Goal: Task Accomplishment & Management: Manage account settings

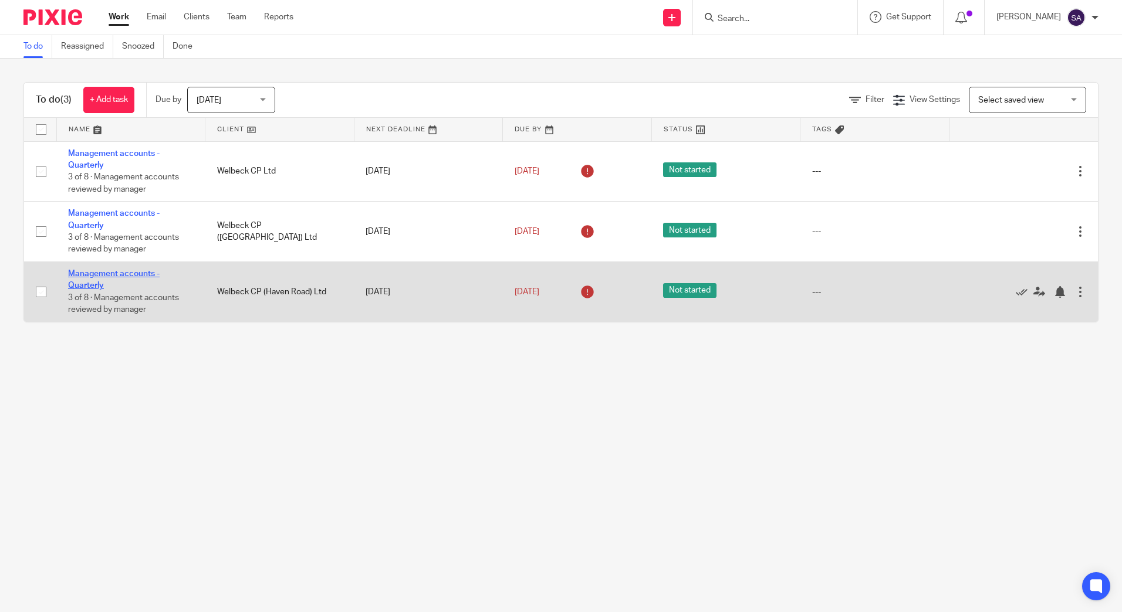
click at [133, 275] on link "Management accounts - Quarterly" at bounding box center [114, 280] width 92 height 20
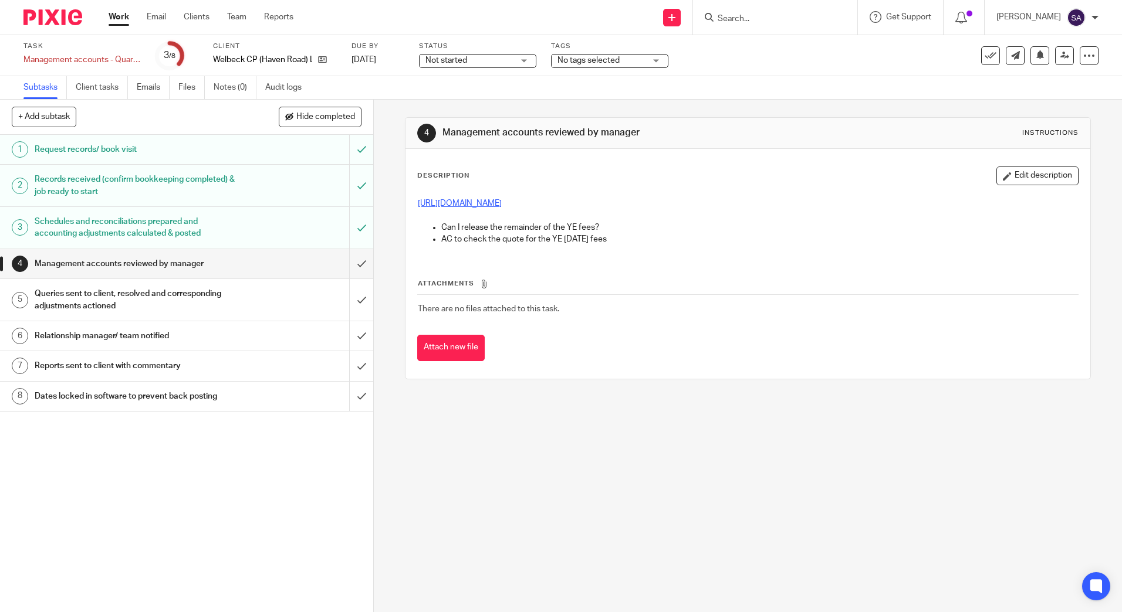
click at [466, 205] on link "[URL][DOMAIN_NAME]" at bounding box center [460, 203] width 84 height 8
click at [1002, 175] on button "Edit description" at bounding box center [1037, 176] width 82 height 19
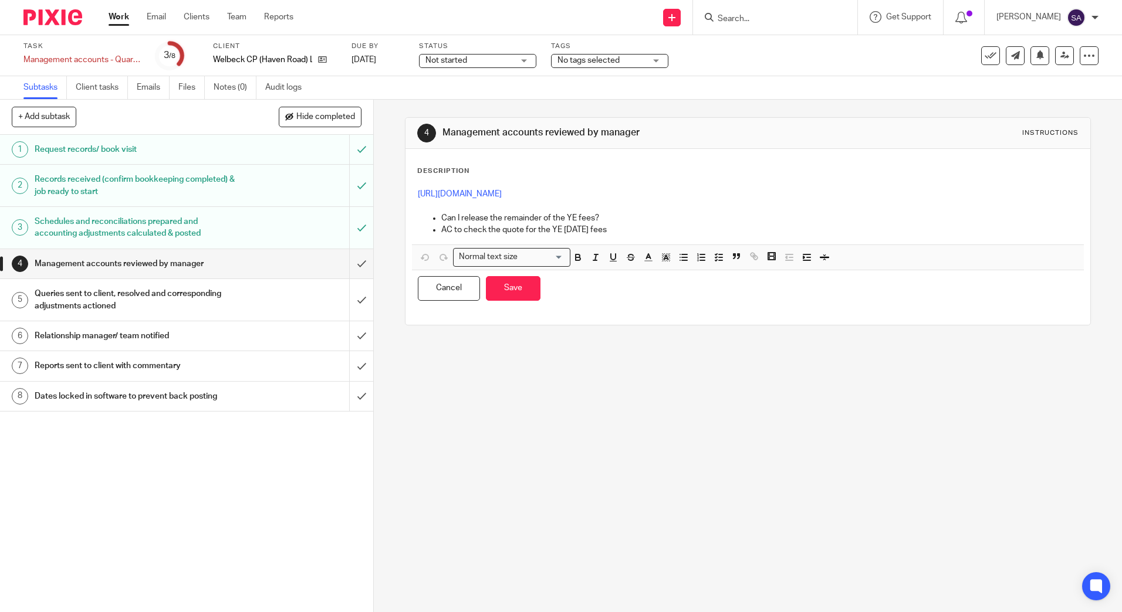
click at [709, 225] on p "AC to check the quote for the YE Oct 25 fees" at bounding box center [759, 230] width 636 height 12
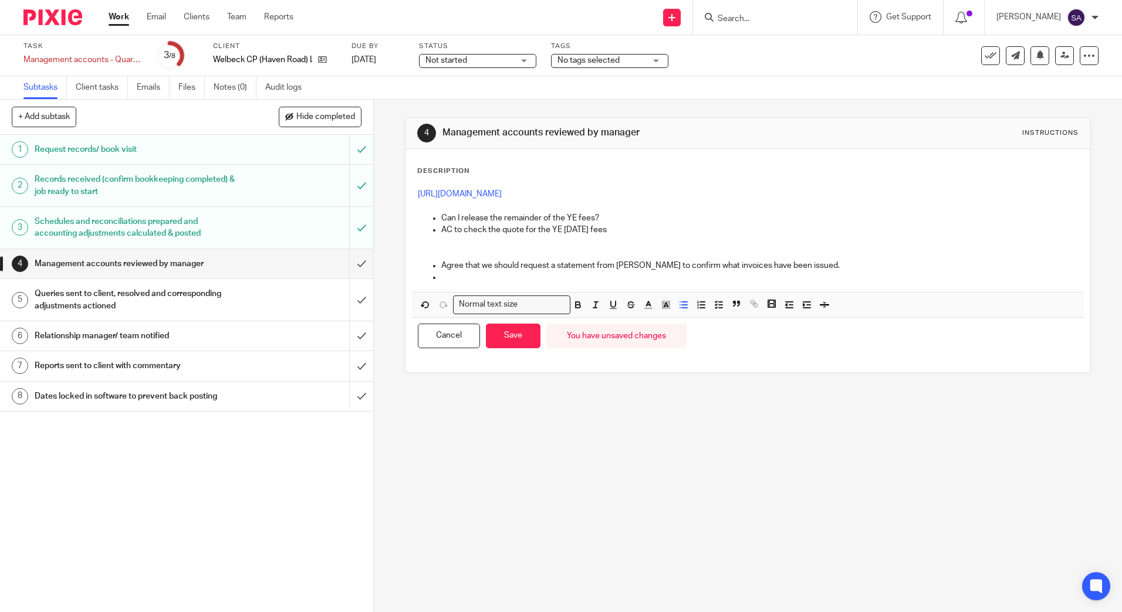
drag, startPoint x: 806, startPoint y: 262, endPoint x: 815, endPoint y: 259, distance: 9.3
click at [806, 262] on p "Agree that we should request a statement from Coplan to confirm what invoices h…" at bounding box center [759, 266] width 636 height 12
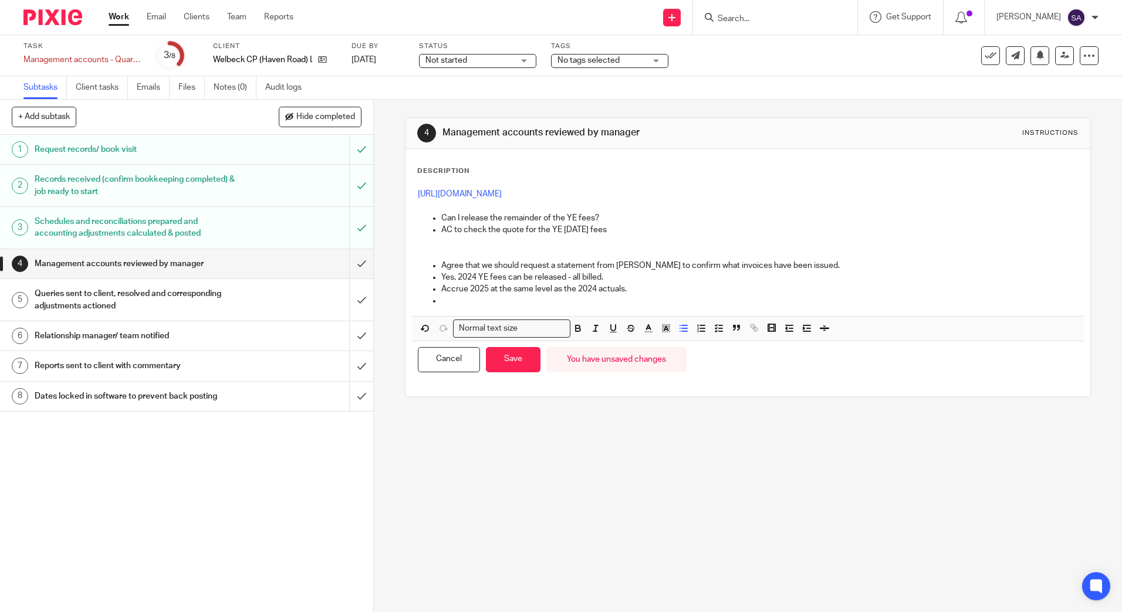
click at [441, 250] on p at bounding box center [747, 254] width 659 height 12
click at [645, 287] on p "Accrue 2025 at the same level as the 2024 actuals." at bounding box center [759, 289] width 636 height 12
click at [815, 294] on p "Accrue 2025 at the same level as the 2024 actuals. Don't think a quote would ha…" at bounding box center [759, 289] width 636 height 12
click at [497, 299] on p at bounding box center [759, 301] width 636 height 12
click at [517, 360] on button "Save" at bounding box center [513, 359] width 55 height 25
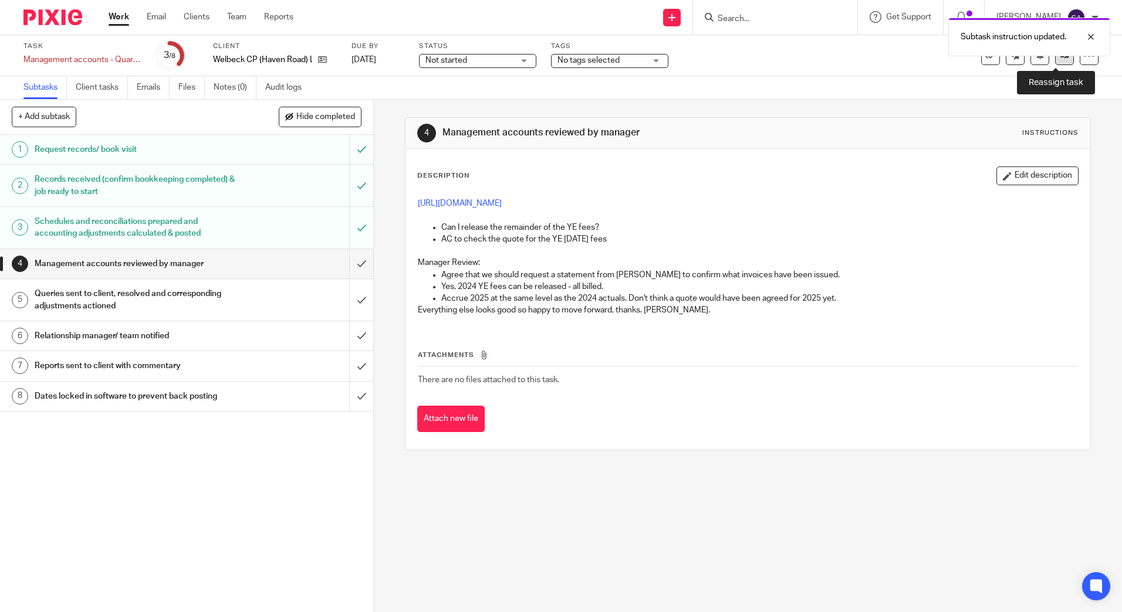
click at [1058, 62] on link at bounding box center [1064, 55] width 19 height 19
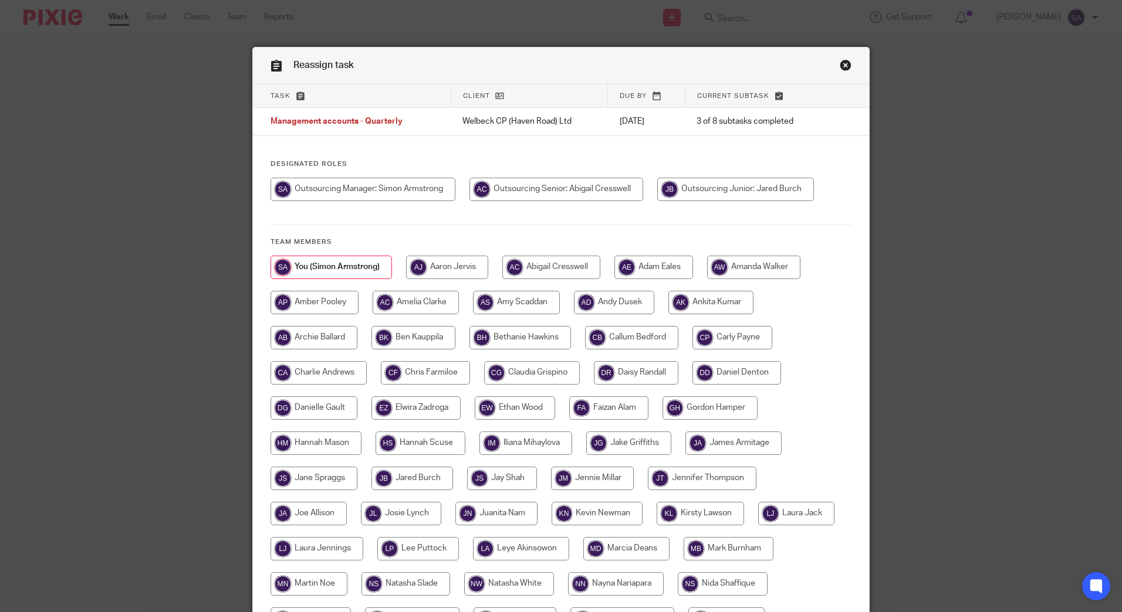
click at [573, 187] on input "radio" at bounding box center [556, 189] width 174 height 23
radio input "true"
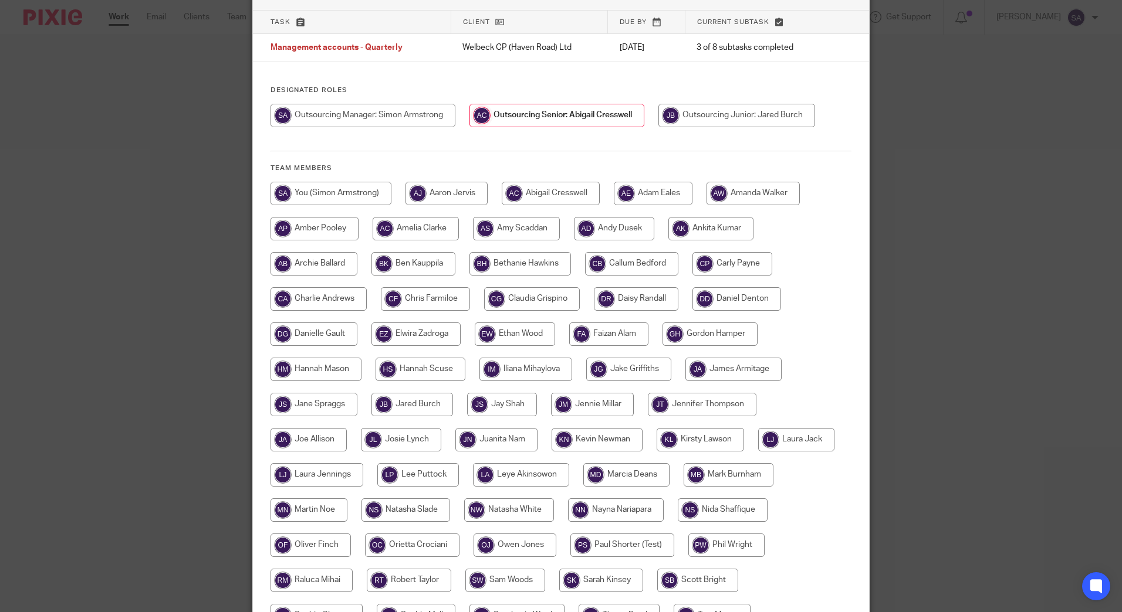
scroll to position [233, 0]
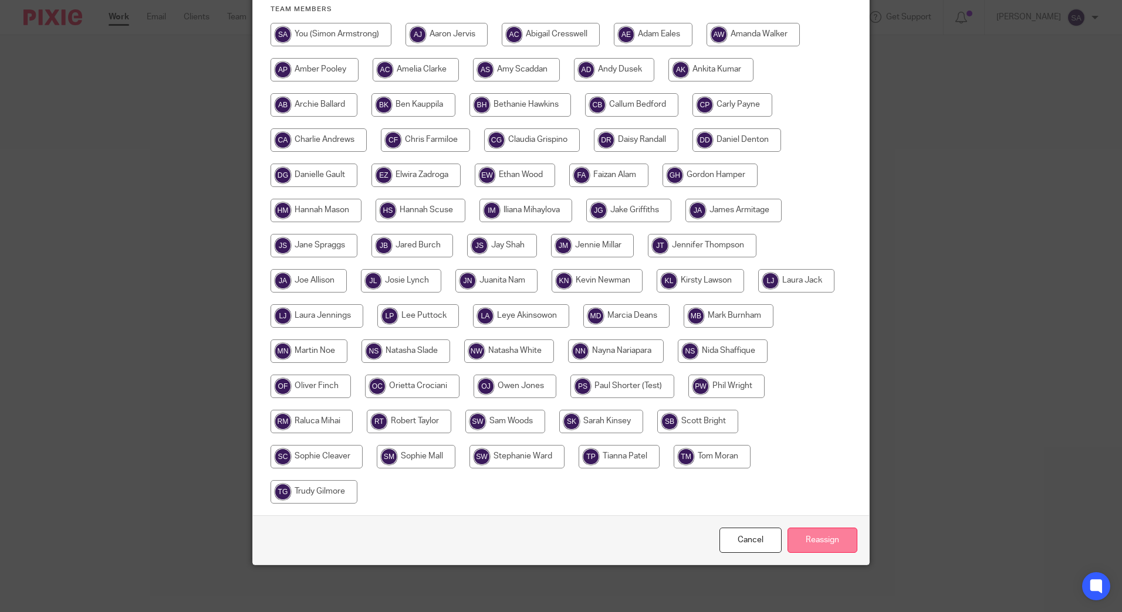
click at [816, 542] on input "Reassign" at bounding box center [822, 540] width 70 height 25
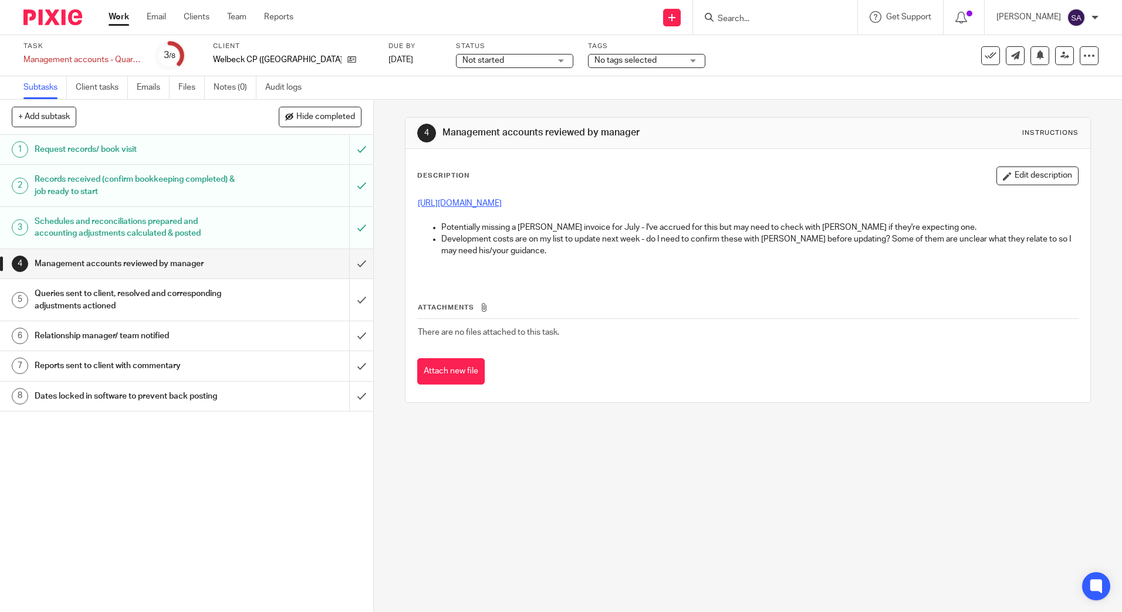
click at [502, 206] on link "[URL][DOMAIN_NAME]" at bounding box center [460, 203] width 84 height 8
click at [997, 179] on button "Edit description" at bounding box center [1037, 176] width 82 height 19
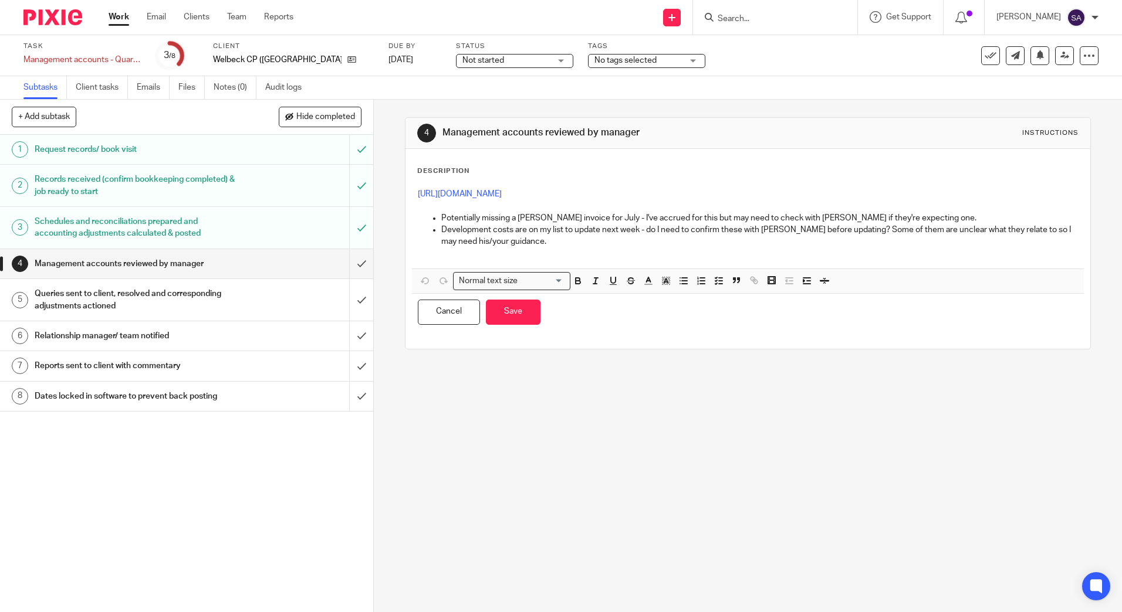
click at [605, 239] on p "Development costs are on my list to update next week - do I need to confirm the…" at bounding box center [759, 236] width 636 height 24
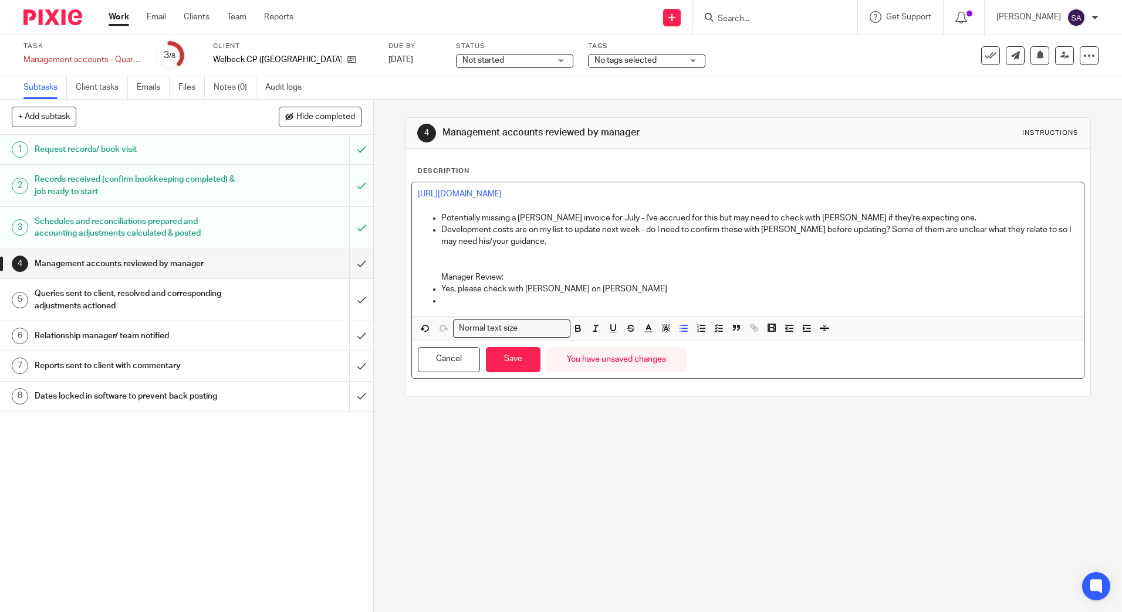
click at [600, 290] on p "Yes, please check with [PERSON_NAME] on [PERSON_NAME]" at bounding box center [759, 289] width 636 height 12
click at [554, 297] on p at bounding box center [759, 301] width 636 height 12
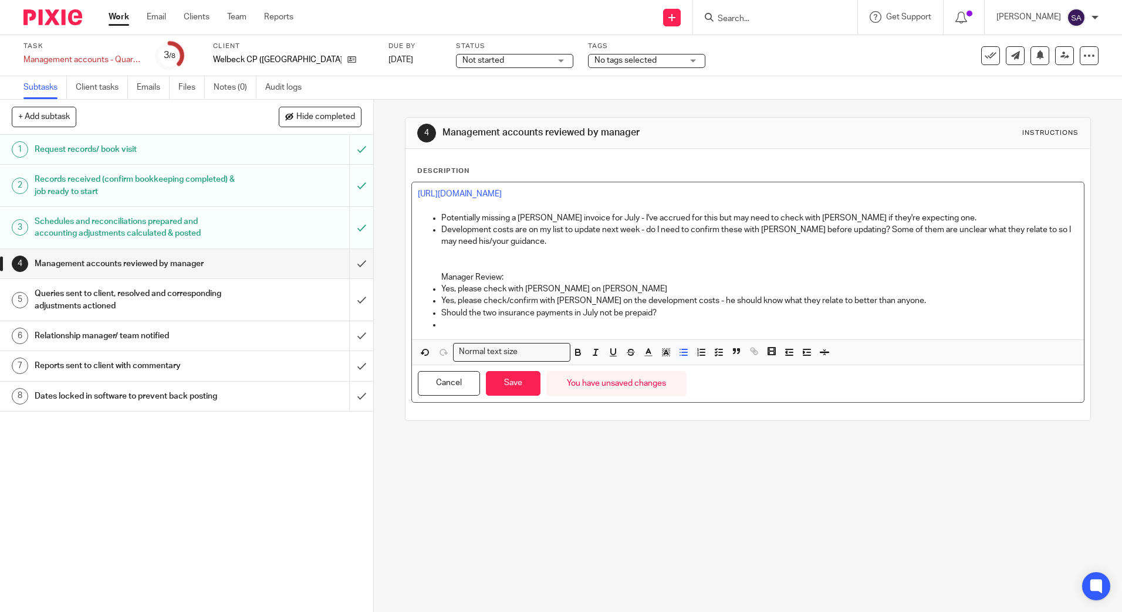
click at [674, 316] on p "Should the two insurance payments in July not be prepaid?" at bounding box center [759, 313] width 636 height 12
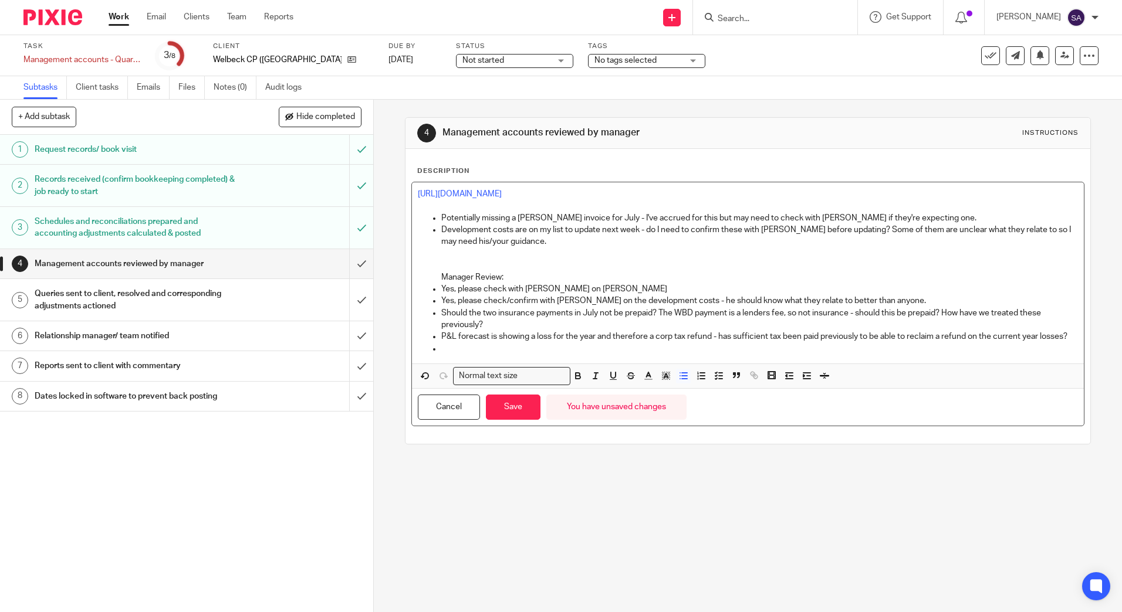
click at [456, 355] on p at bounding box center [759, 349] width 636 height 12
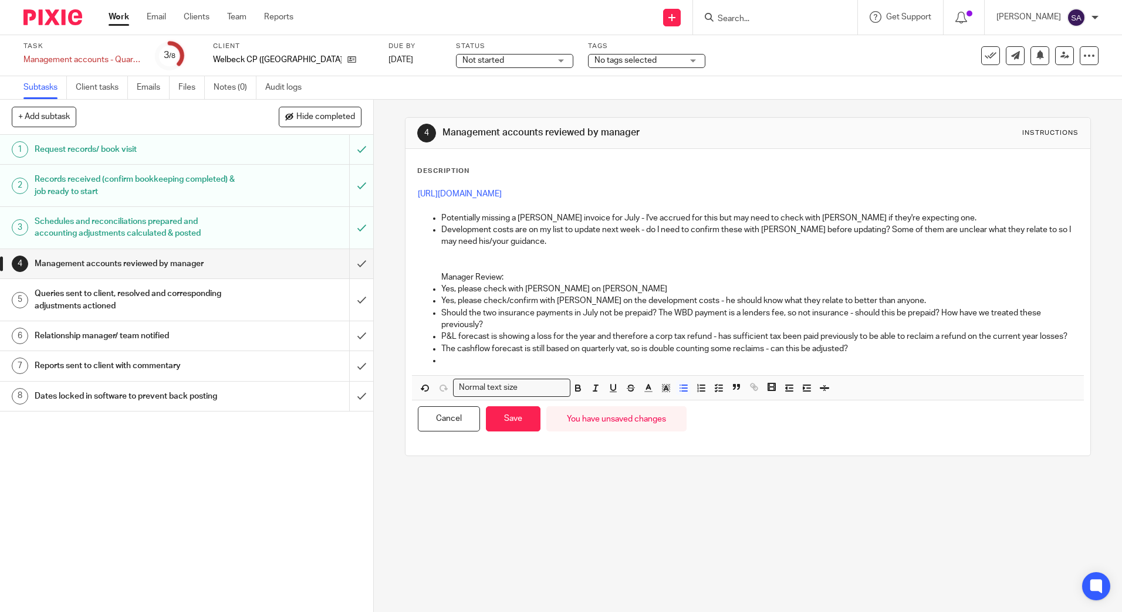
click at [541, 367] on p at bounding box center [759, 361] width 636 height 12
click at [520, 425] on button "Save" at bounding box center [513, 419] width 55 height 25
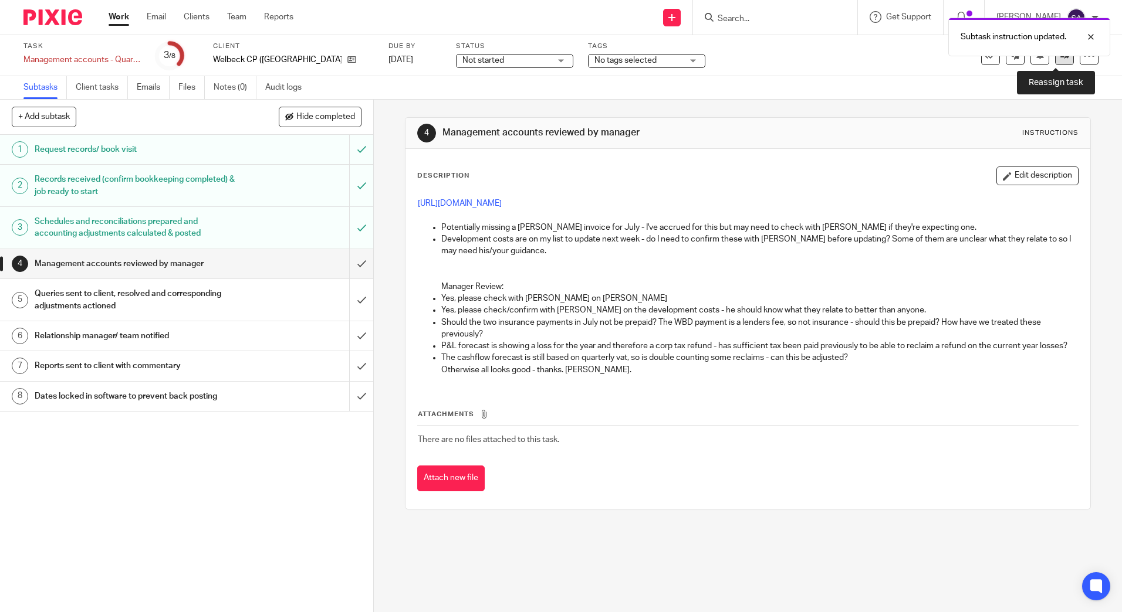
click at [1058, 62] on link at bounding box center [1064, 55] width 19 height 19
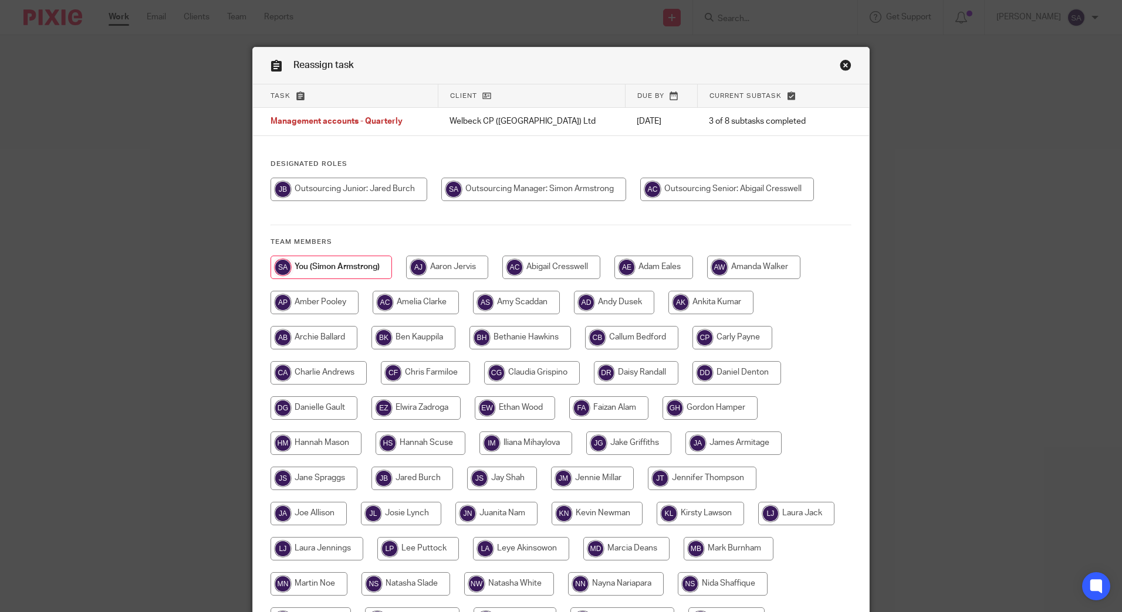
click at [703, 189] on input "radio" at bounding box center [727, 189] width 174 height 23
radio input "true"
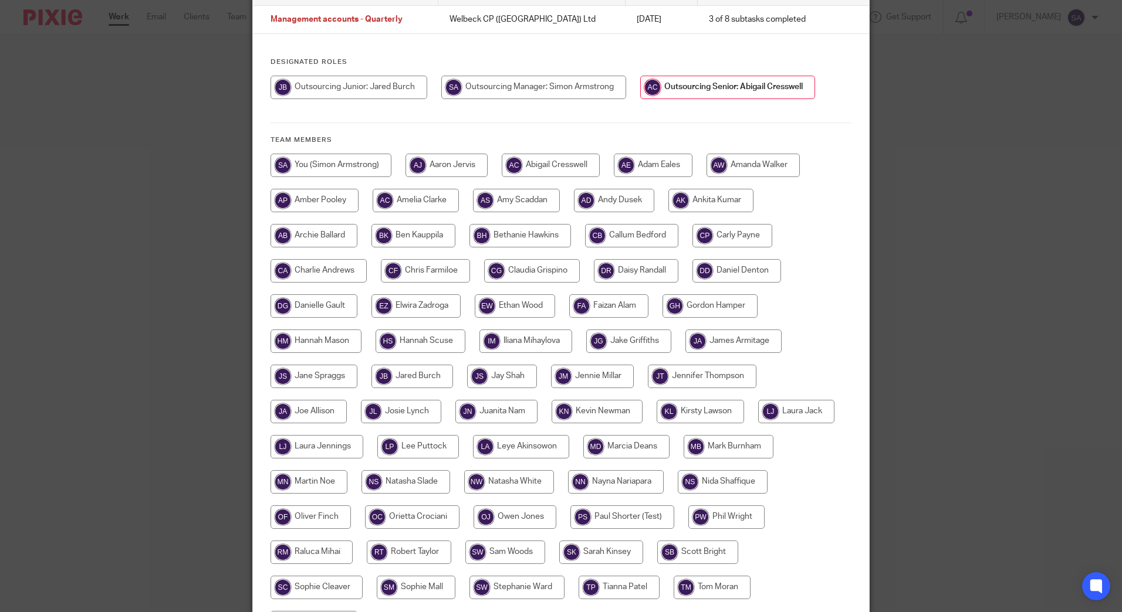
scroll to position [233, 0]
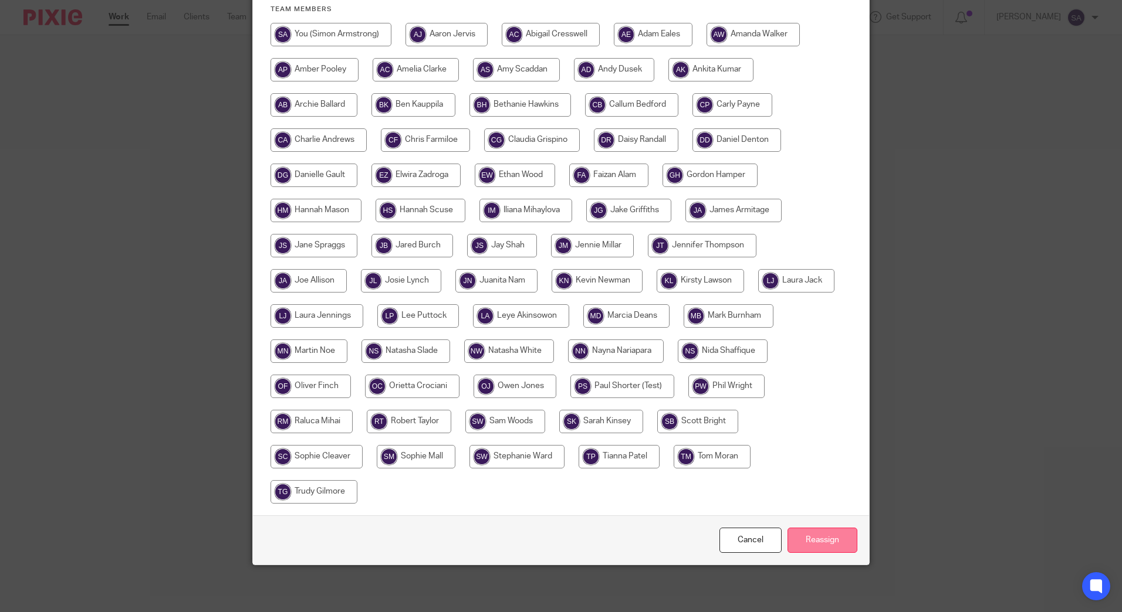
click at [825, 548] on input "Reassign" at bounding box center [822, 540] width 70 height 25
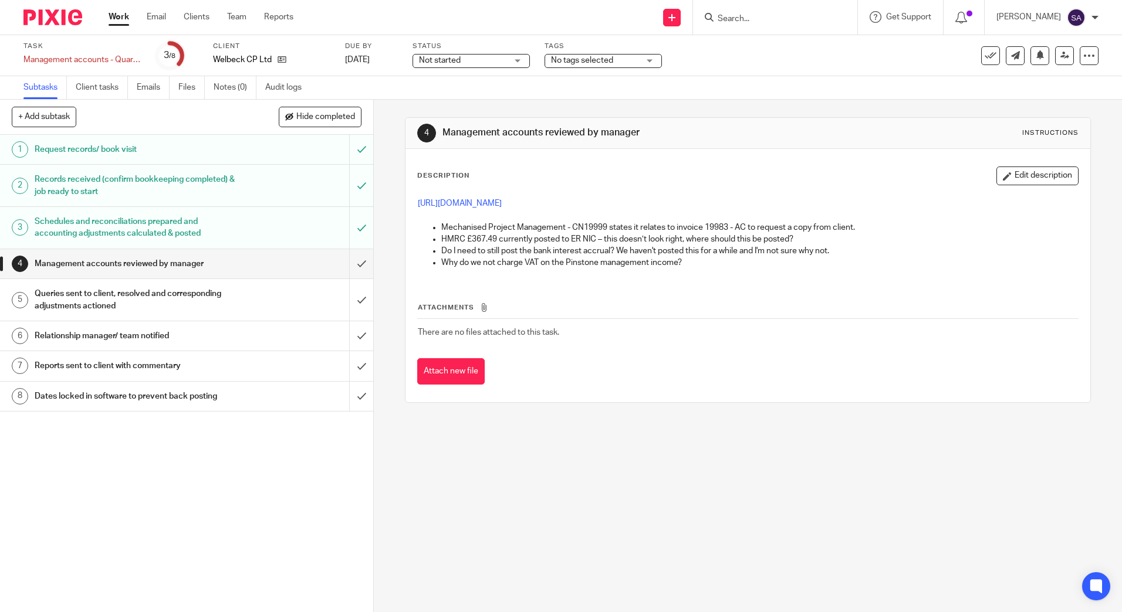
click at [561, 210] on div "https://cloudimanage.com/work/link/f/LLP!10238518 Mechanised Project Management…" at bounding box center [747, 235] width 671 height 86
drag, startPoint x: 561, startPoint y: 210, endPoint x: 533, endPoint y: 207, distance: 27.7
click at [534, 209] on p "https://cloudimanage.com/work/link/f/LLP!10238518" at bounding box center [747, 204] width 659 height 12
click at [502, 203] on link "https://cloudimanage.com/work/link/f/LLP!10238518" at bounding box center [460, 203] width 84 height 8
click at [1011, 171] on button "Edit description" at bounding box center [1037, 176] width 82 height 19
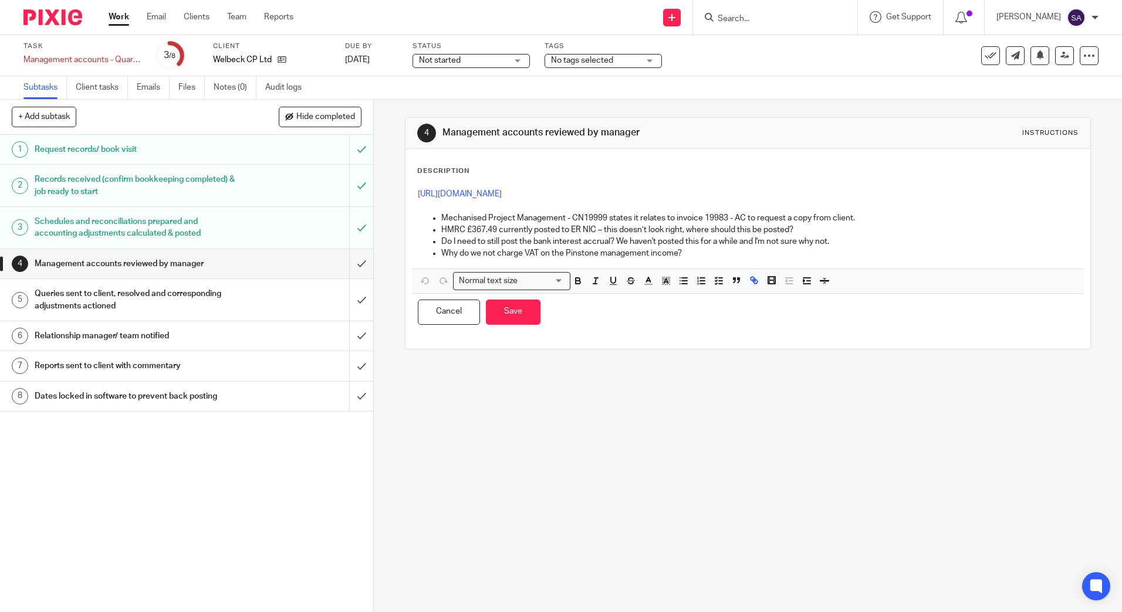
click at [703, 260] on div "https://cloudimanage.com/work/link/f/LLP!10238518 Mechanised Project Management…" at bounding box center [747, 225] width 671 height 86
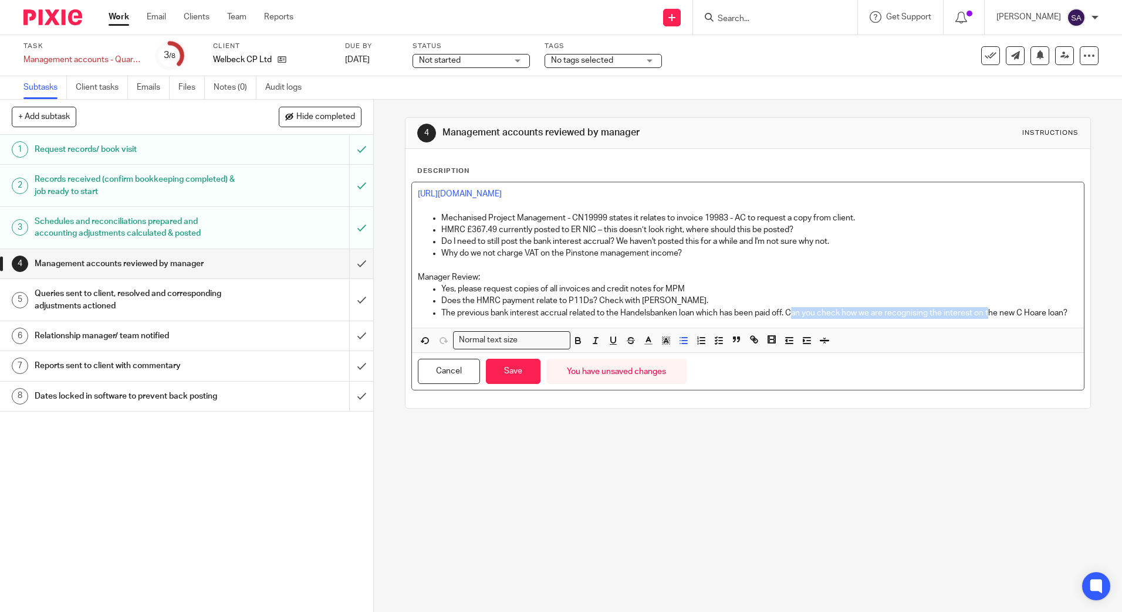
drag, startPoint x: 788, startPoint y: 313, endPoint x: 994, endPoint y: 313, distance: 205.3
click at [991, 311] on p "The previous bank interest accrual related to the Handelsbanken loan which has …" at bounding box center [759, 313] width 636 height 12
click at [994, 313] on p "The previous bank interest accrual related to the Handelsbanken loan which has …" at bounding box center [759, 313] width 636 height 12
click at [1000, 314] on p "The previous bank interest accrual related to the Handelsbanken loan which has …" at bounding box center [759, 313] width 636 height 12
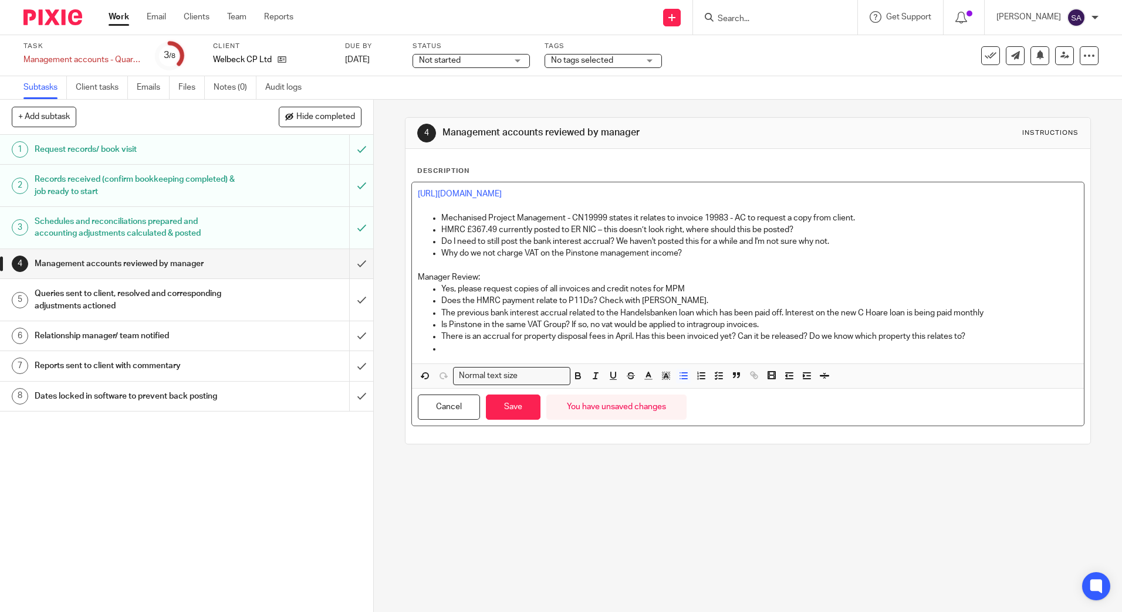
click at [981, 335] on p "There is an accrual for property disposal fees in April. Has this been invoiced…" at bounding box center [759, 337] width 636 height 12
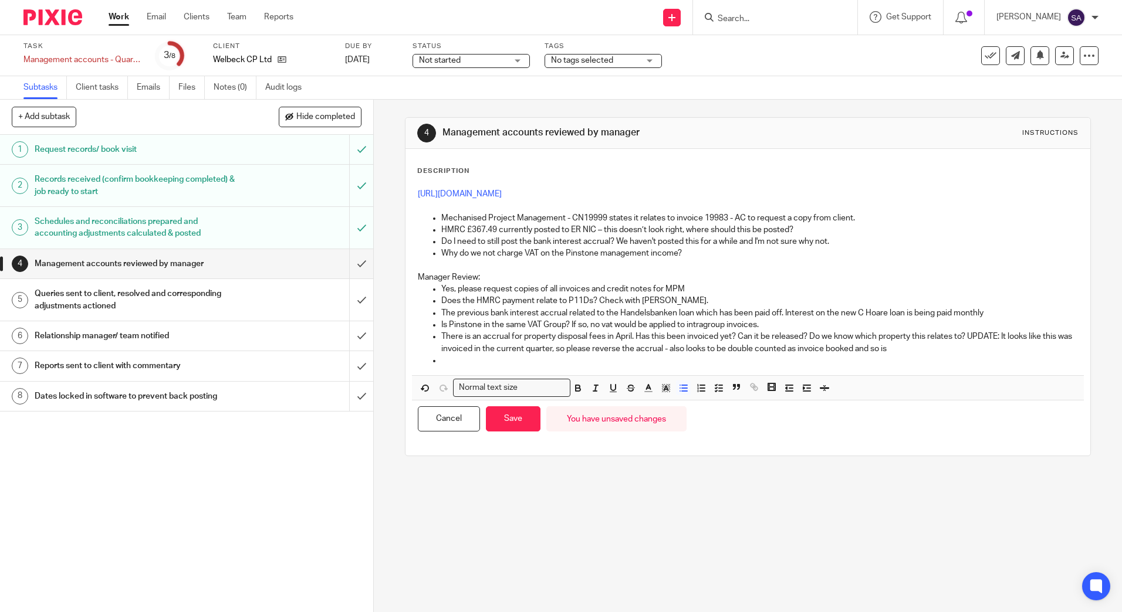
click at [932, 348] on p "There is an accrual for property disposal fees in April. Has this been invoiced…" at bounding box center [759, 343] width 636 height 24
click at [963, 343] on p "There is an accrual for property disposal fees in April. Has this been invoiced…" at bounding box center [759, 343] width 636 height 24
drag, startPoint x: 1027, startPoint y: 348, endPoint x: 683, endPoint y: 344, distance: 343.2
click at [683, 344] on p "There is an accrual for property disposal fees in April. Has this been invoiced…" at bounding box center [759, 343] width 636 height 24
drag, startPoint x: 564, startPoint y: 364, endPoint x: 566, endPoint y: 358, distance: 6.3
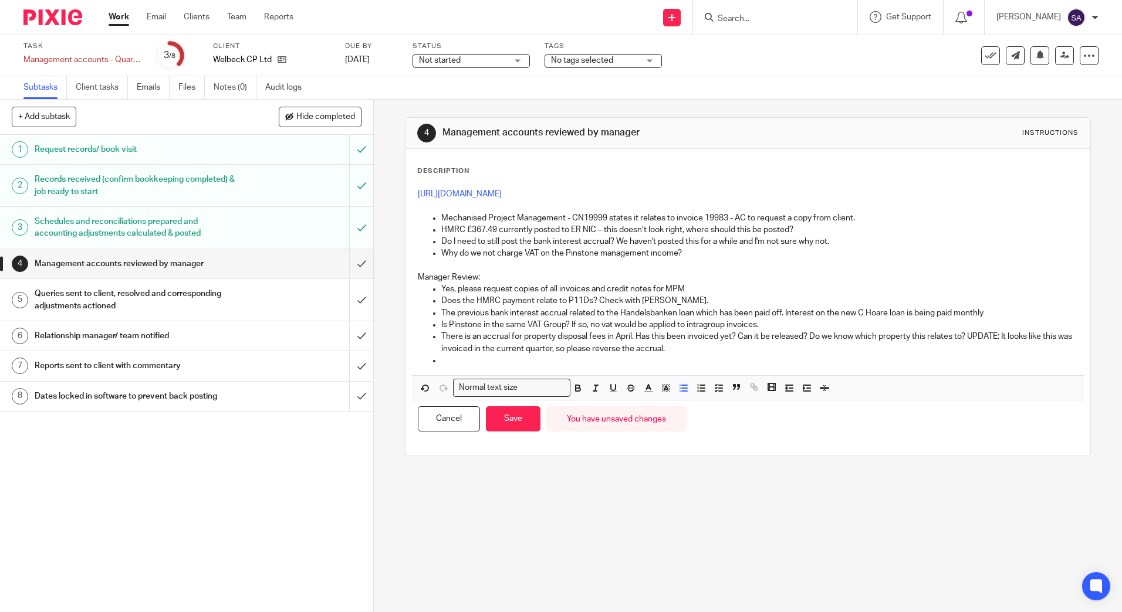
click at [564, 364] on p at bounding box center [759, 361] width 636 height 12
click at [691, 363] on p "Any accrual related to Handelsbanken should be released in full." at bounding box center [759, 361] width 636 height 12
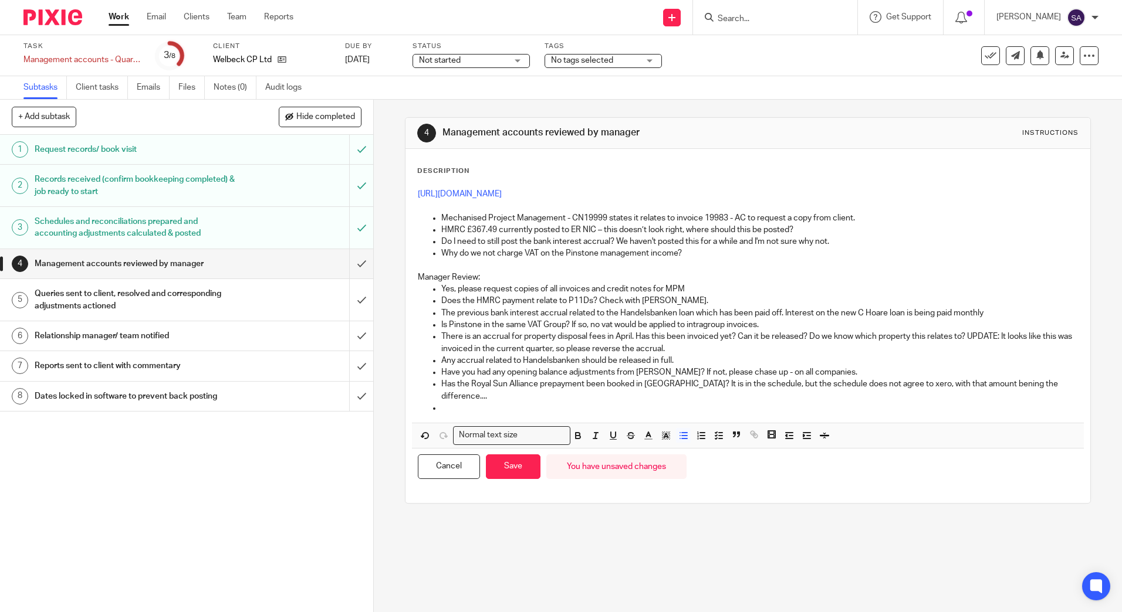
click at [617, 402] on p at bounding box center [759, 408] width 636 height 12
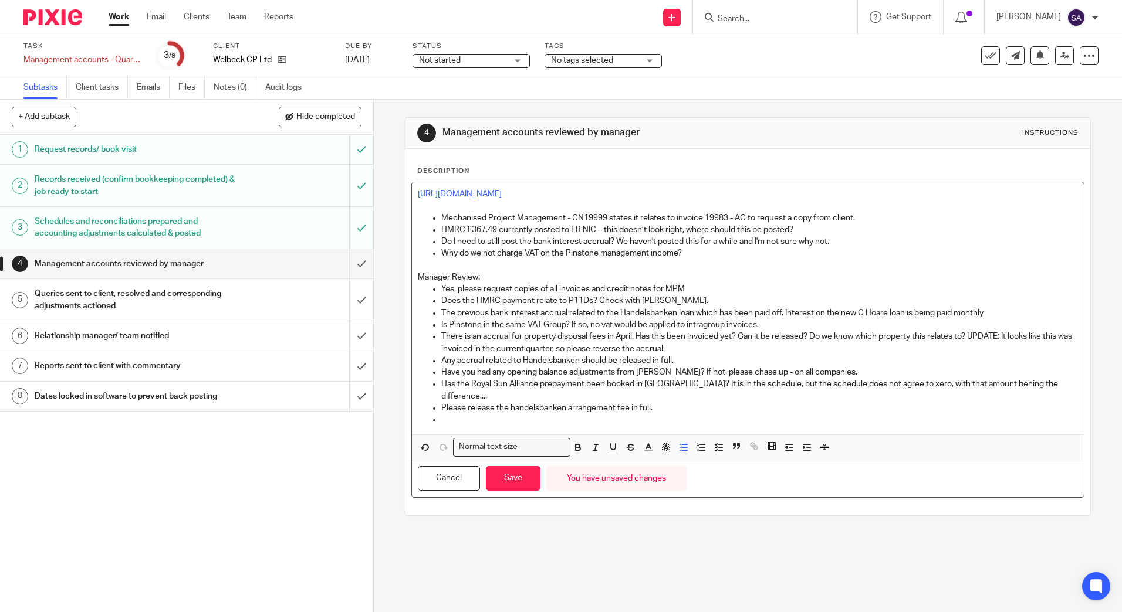
drag, startPoint x: 490, startPoint y: 394, endPoint x: 506, endPoint y: 392, distance: 15.4
click at [491, 402] on p "Please release the handelsbanken arrangement fee in full." at bounding box center [759, 408] width 636 height 12
click at [645, 402] on p "Please release both the handelsbanken arrangement fee in full." at bounding box center [759, 408] width 636 height 12
click at [704, 402] on p "Please release both the handelsbanken arrangement fees in full." at bounding box center [759, 408] width 636 height 12
click at [649, 402] on p "Please release both the handelsbanken arrangement fees in full." at bounding box center [759, 408] width 636 height 12
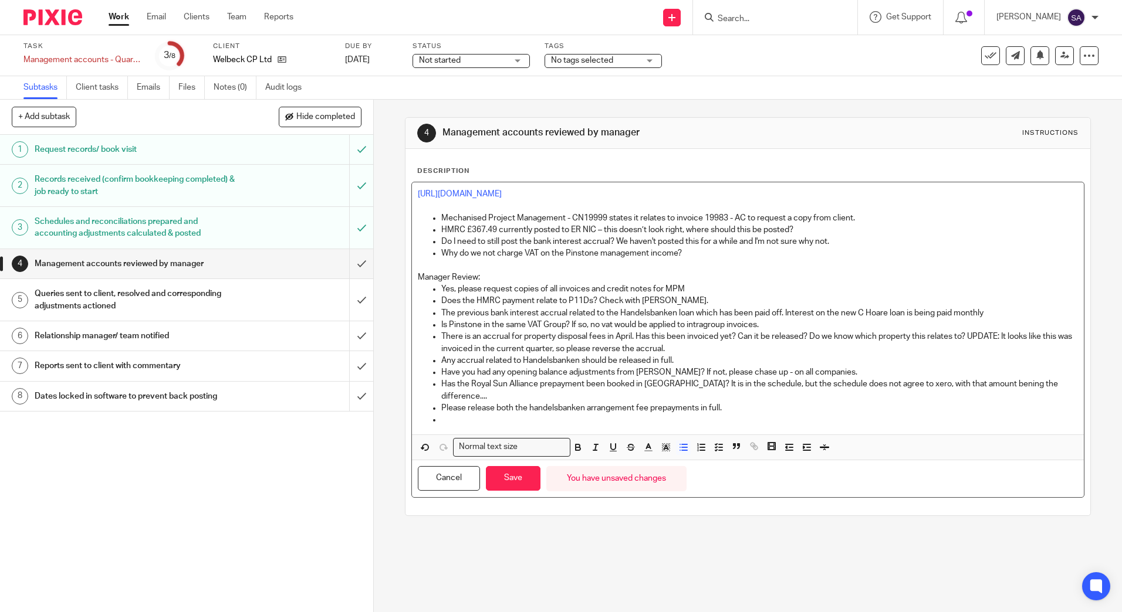
click at [631, 414] on p at bounding box center [759, 420] width 636 height 12
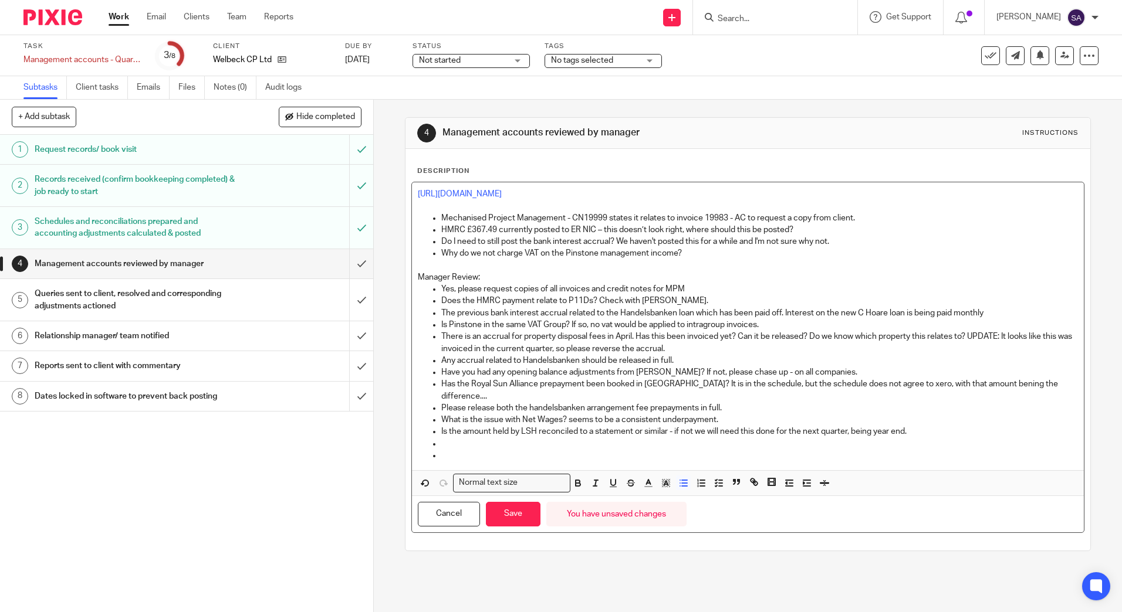
drag, startPoint x: 969, startPoint y: 387, endPoint x: 914, endPoint y: 371, distance: 56.8
click at [914, 371] on p "Have you had any opening balance adjustments from Holly? If not, please chase u…" at bounding box center [759, 373] width 636 height 12
click at [962, 381] on p "Has the Royal Sun Alliance prepayment been booked in Xero? It is in the schedul…" at bounding box center [759, 390] width 636 height 24
click at [853, 338] on p "There is an accrual for property disposal fees in April. Has this been invoiced…" at bounding box center [759, 343] width 636 height 24
click at [693, 438] on p at bounding box center [759, 444] width 636 height 12
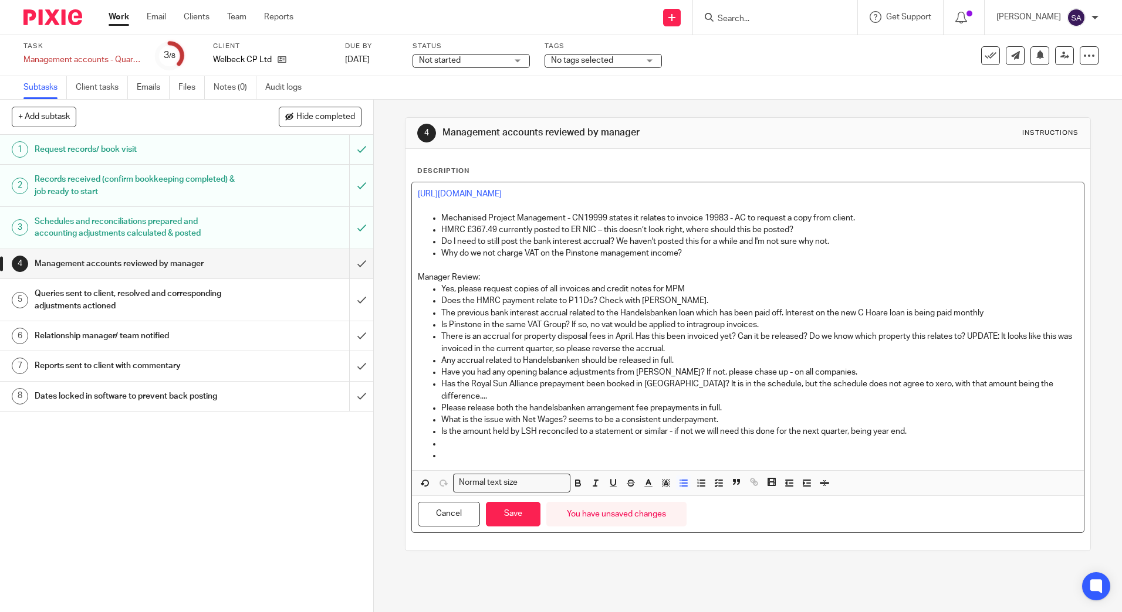
click at [486, 450] on p at bounding box center [759, 456] width 636 height 12
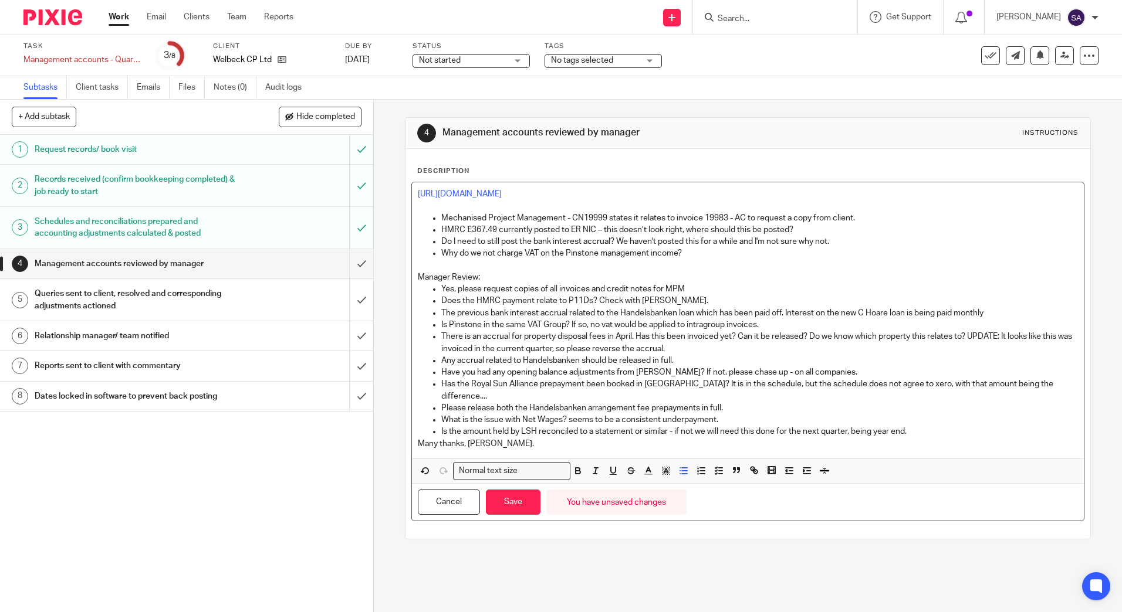
click at [638, 351] on p "There is an accrual for property disposal fees in April. Has this been invoiced…" at bounding box center [759, 343] width 636 height 24
drag, startPoint x: 515, startPoint y: 494, endPoint x: 530, endPoint y: 483, distance: 18.9
click at [517, 494] on button "Save" at bounding box center [513, 502] width 55 height 25
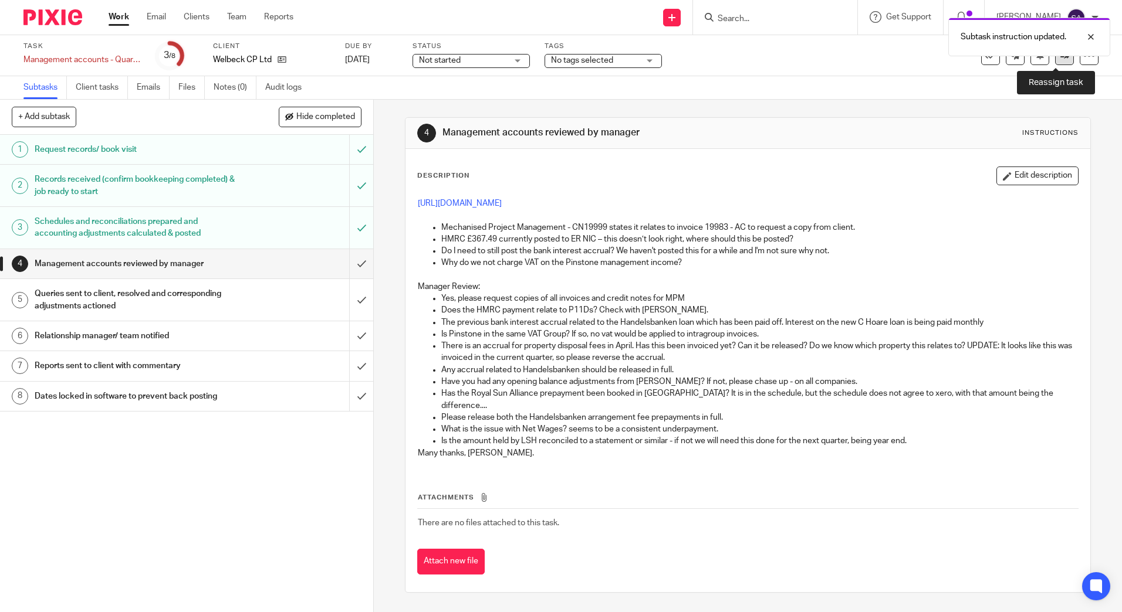
click at [1056, 59] on link at bounding box center [1064, 55] width 19 height 19
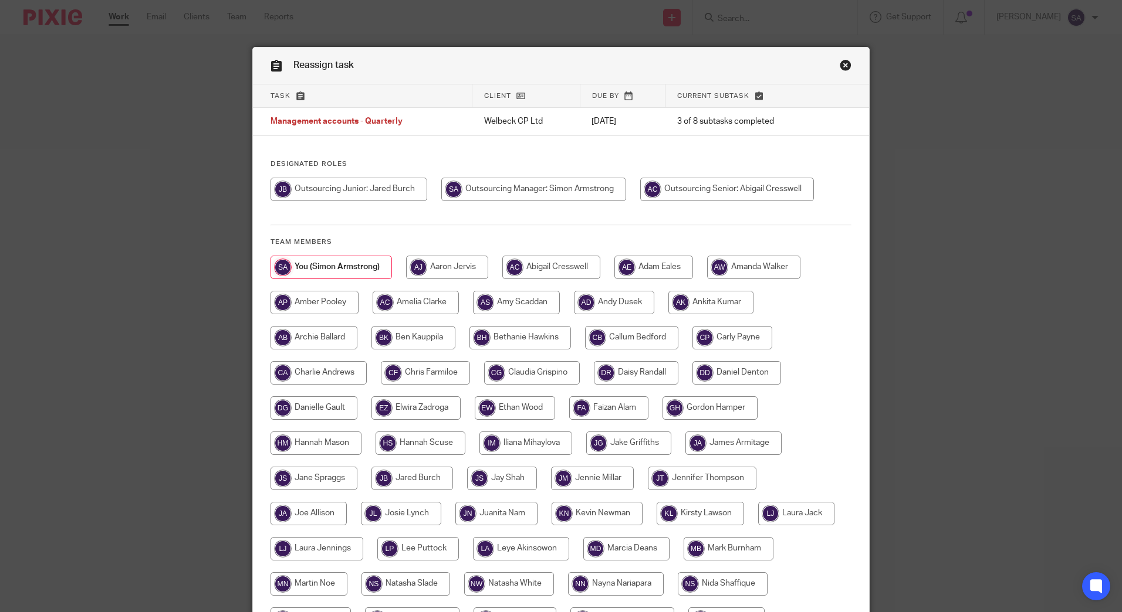
click at [679, 191] on input "radio" at bounding box center [727, 189] width 174 height 23
radio input "true"
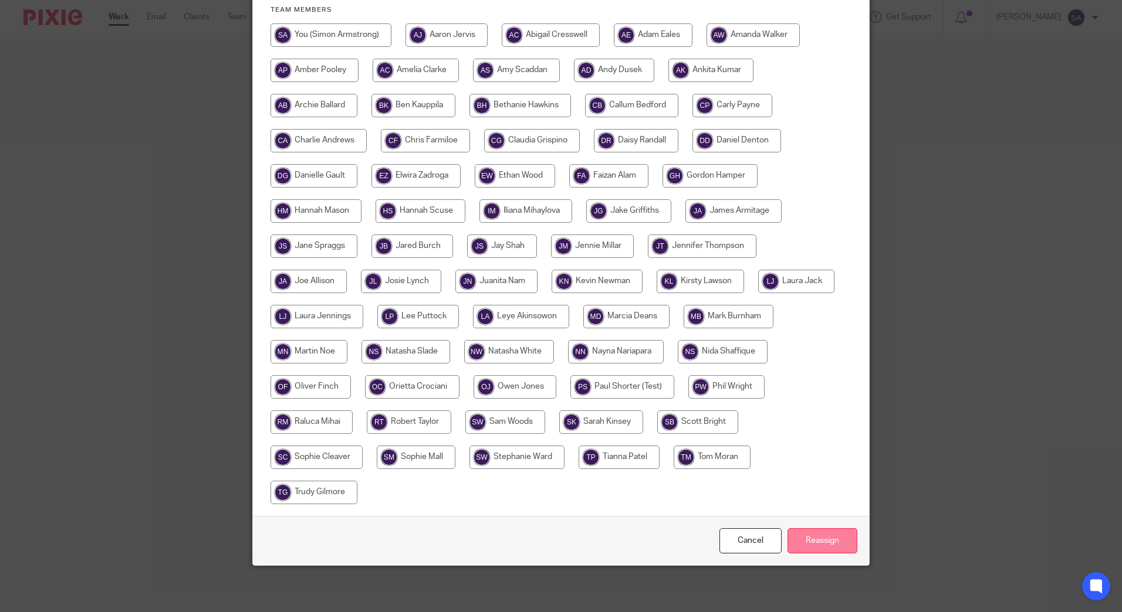
scroll to position [233, 0]
click at [815, 543] on input "Reassign" at bounding box center [822, 540] width 70 height 25
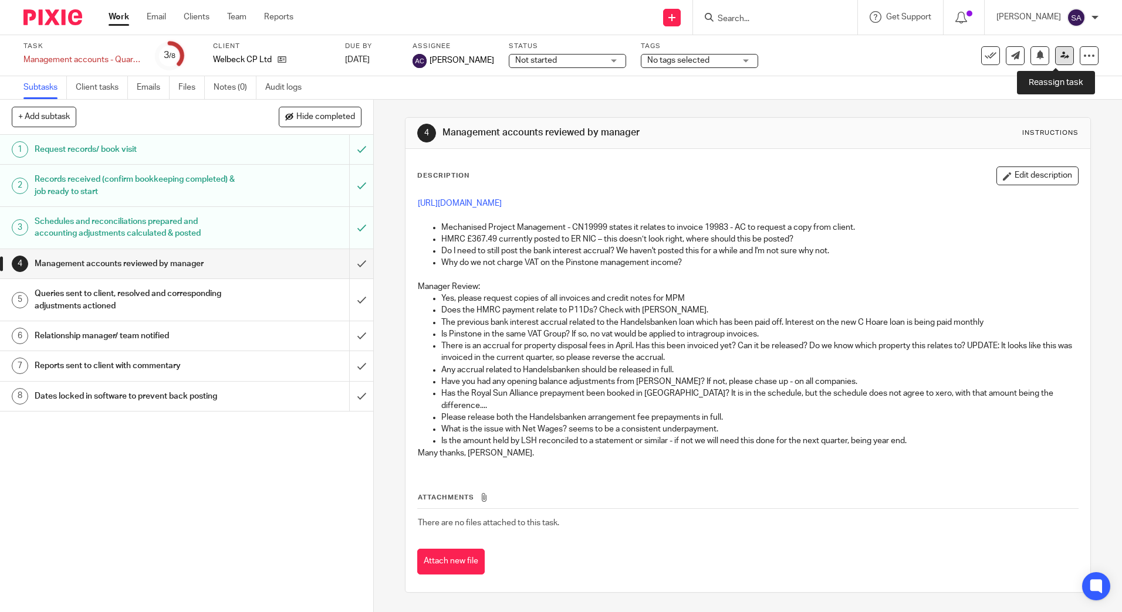
click at [1060, 53] on icon at bounding box center [1064, 55] width 9 height 9
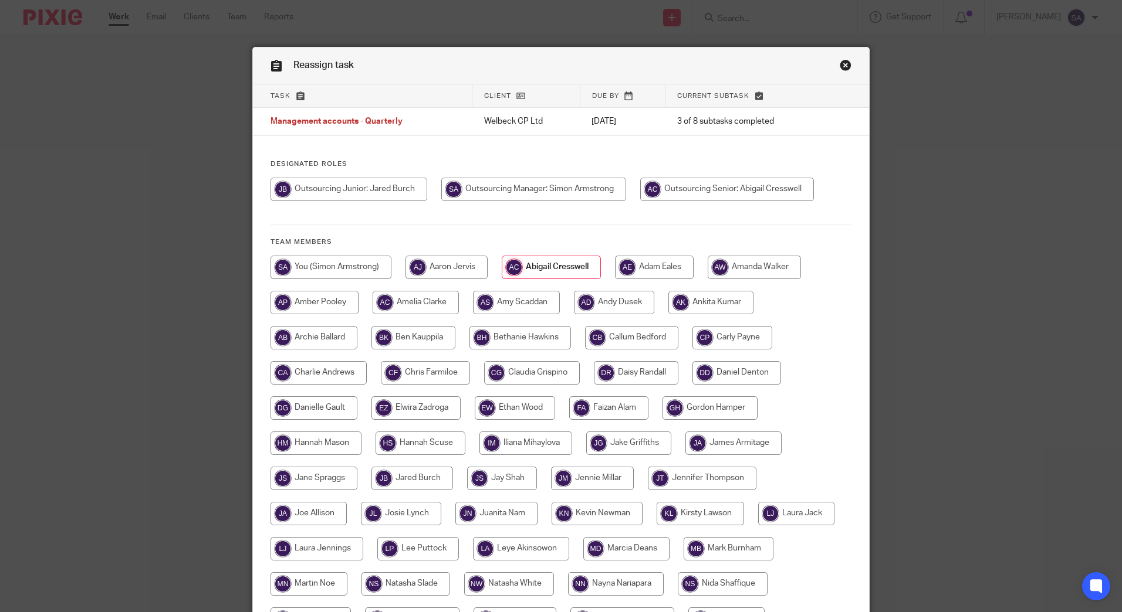
click at [696, 181] on input "radio" at bounding box center [727, 189] width 174 height 23
radio input "true"
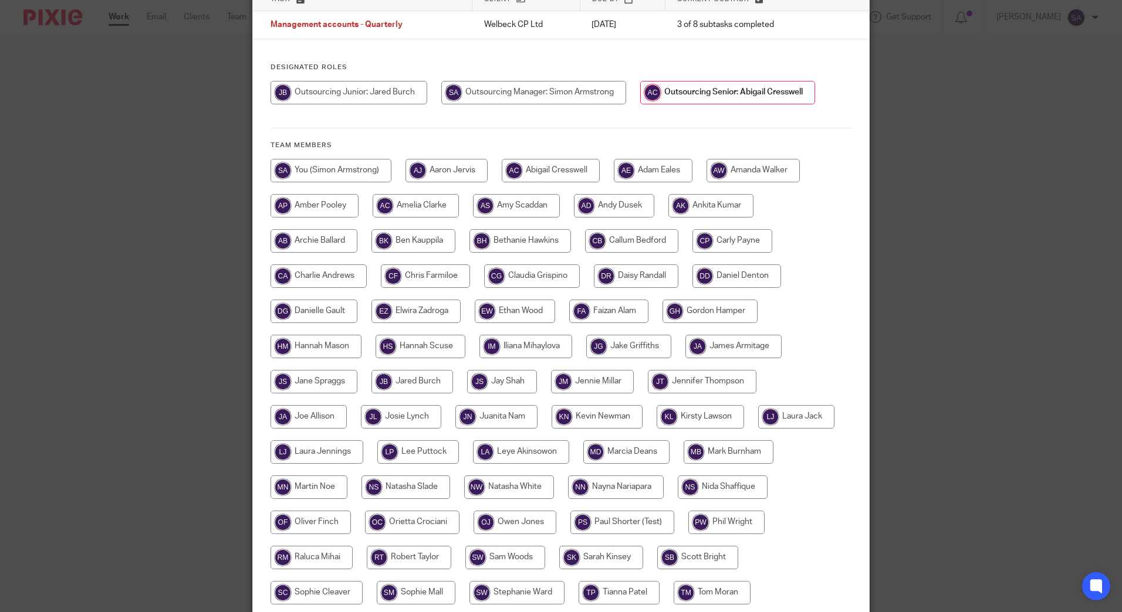
scroll to position [233, 0]
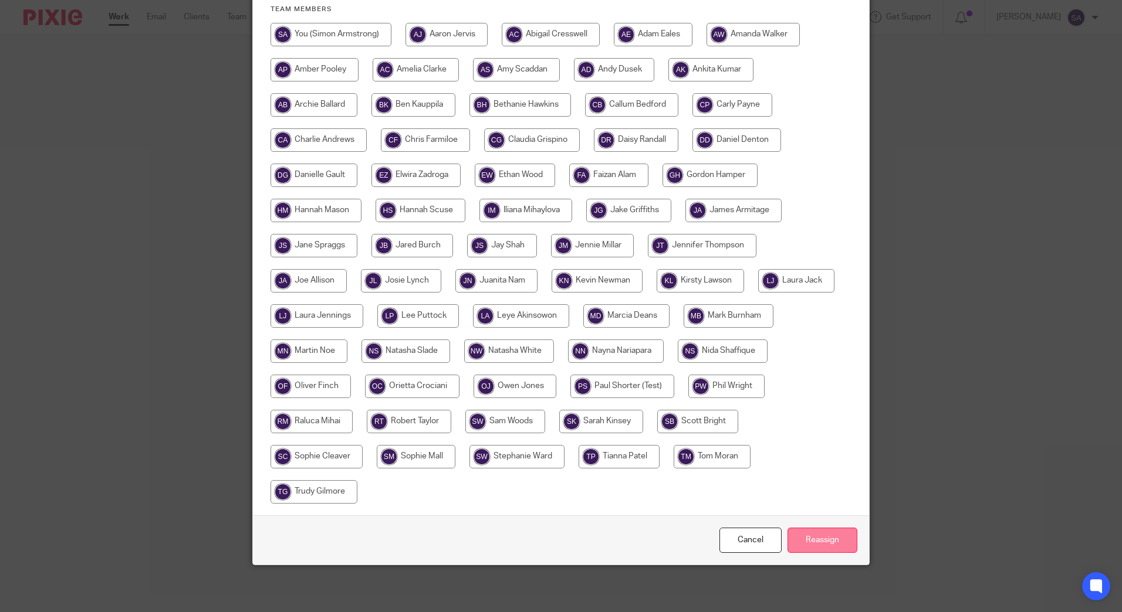
click at [808, 548] on input "Reassign" at bounding box center [822, 540] width 70 height 25
